Goal: Information Seeking & Learning: Learn about a topic

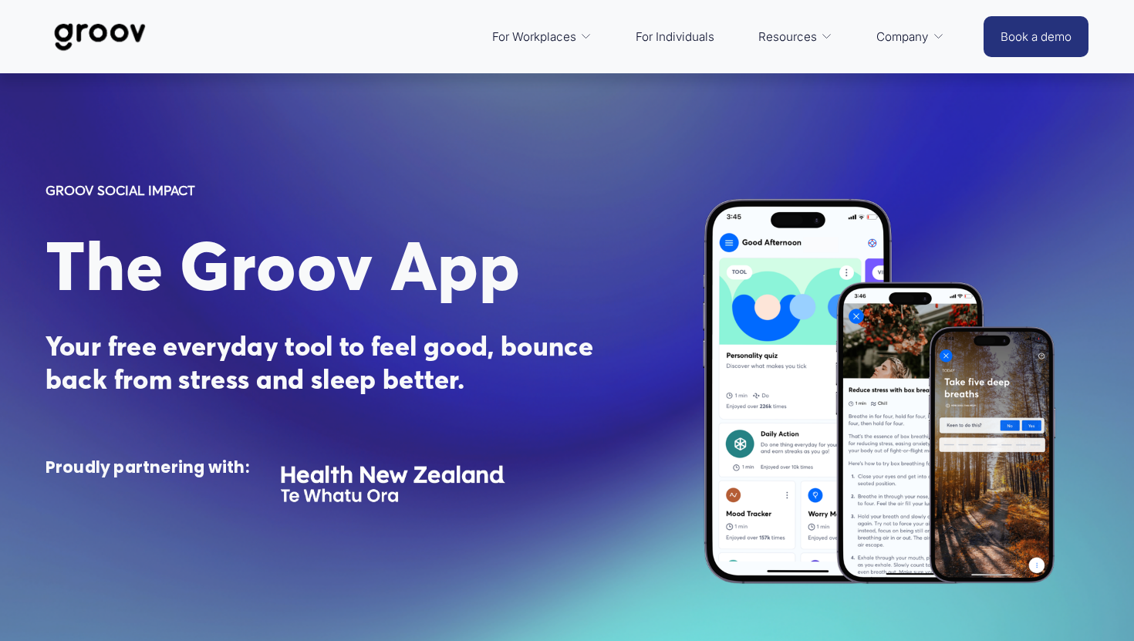
click at [683, 38] on link "For Individuals" at bounding box center [675, 37] width 94 height 36
click at [671, 38] on link "For Individuals" at bounding box center [675, 37] width 94 height 36
click at [0, 0] on link "Platform Overview" at bounding box center [0, 0] width 0 height 0
click at [0, 0] on span "Platform Overview" at bounding box center [0, 0] width 0 height 0
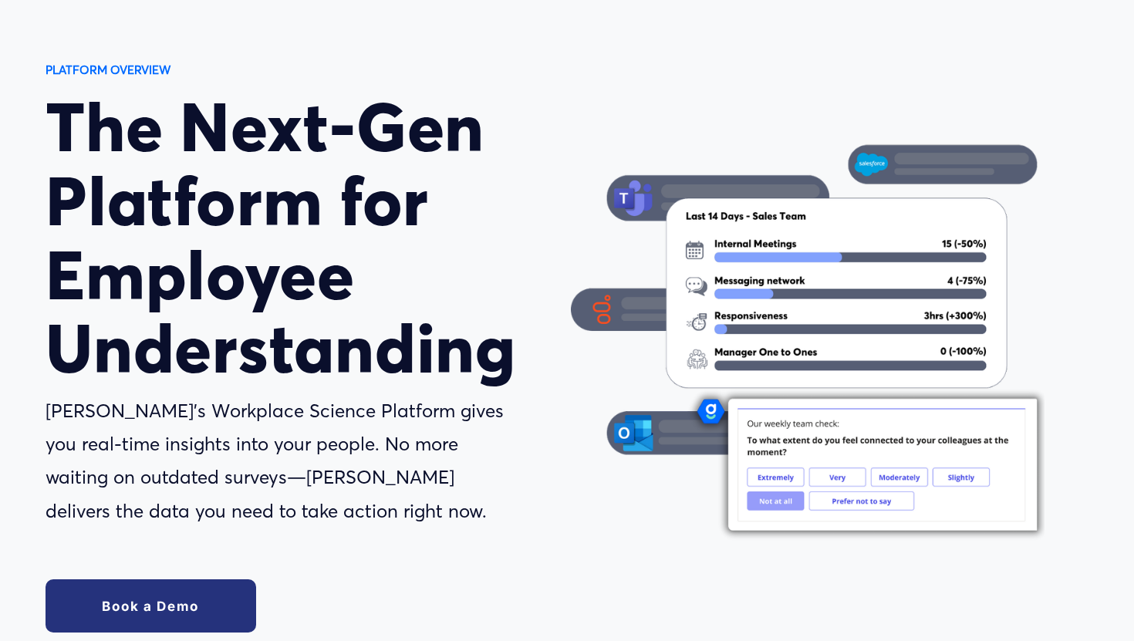
scroll to position [115, 0]
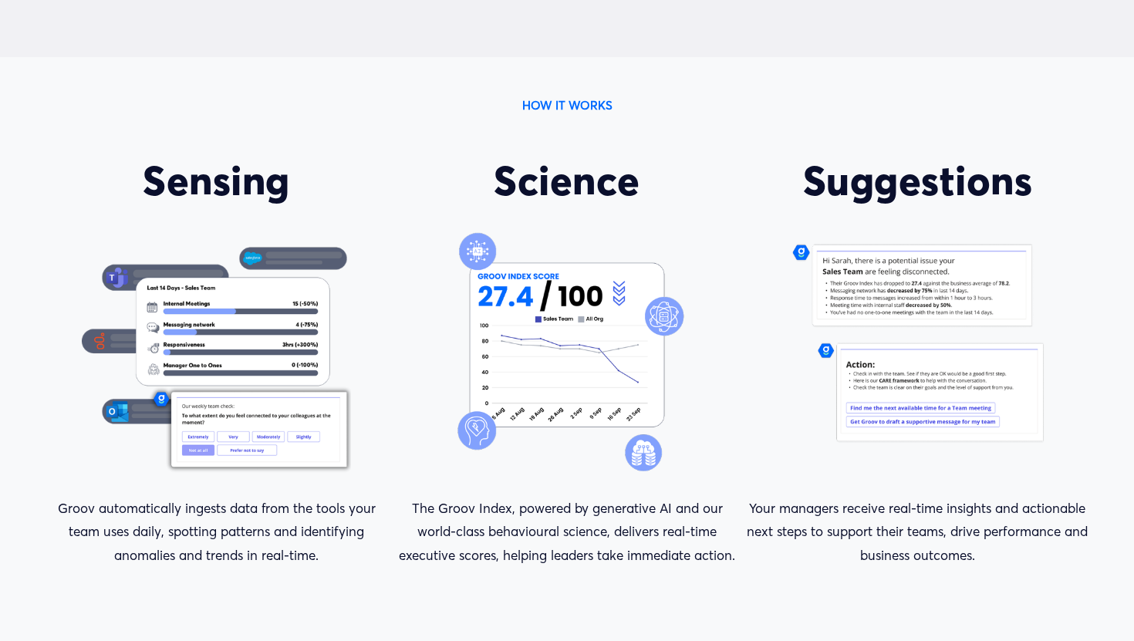
scroll to position [3167, 0]
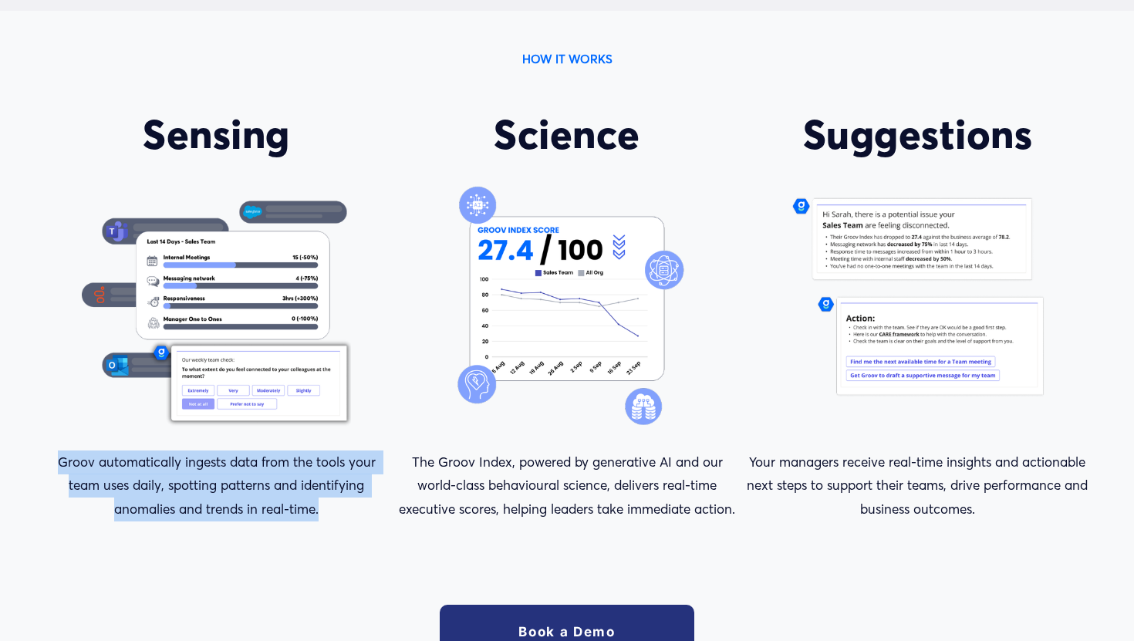
drag, startPoint x: 333, startPoint y: 511, endPoint x: 56, endPoint y: 464, distance: 280.8
click at [56, 464] on p "Groov automatically ingests data from the tools your team uses daily, spotting …" at bounding box center [217, 485] width 342 height 71
copy p "Groov automatically ingests data from the tools your team uses daily, spotting …"
